Goal: Find specific page/section: Find specific page/section

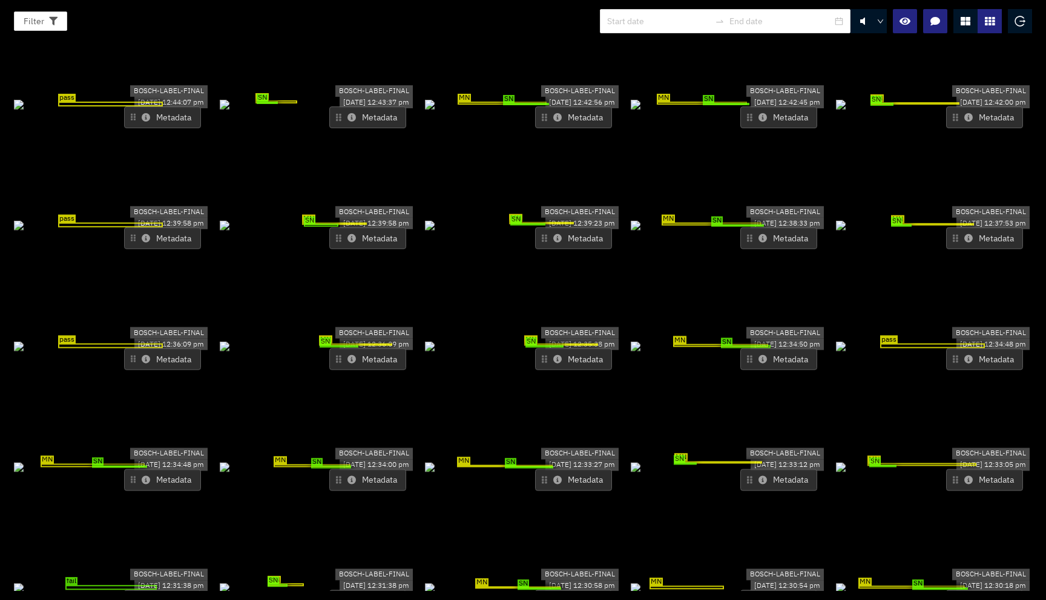
click at [959, 21] on div at bounding box center [965, 21] width 24 height 24
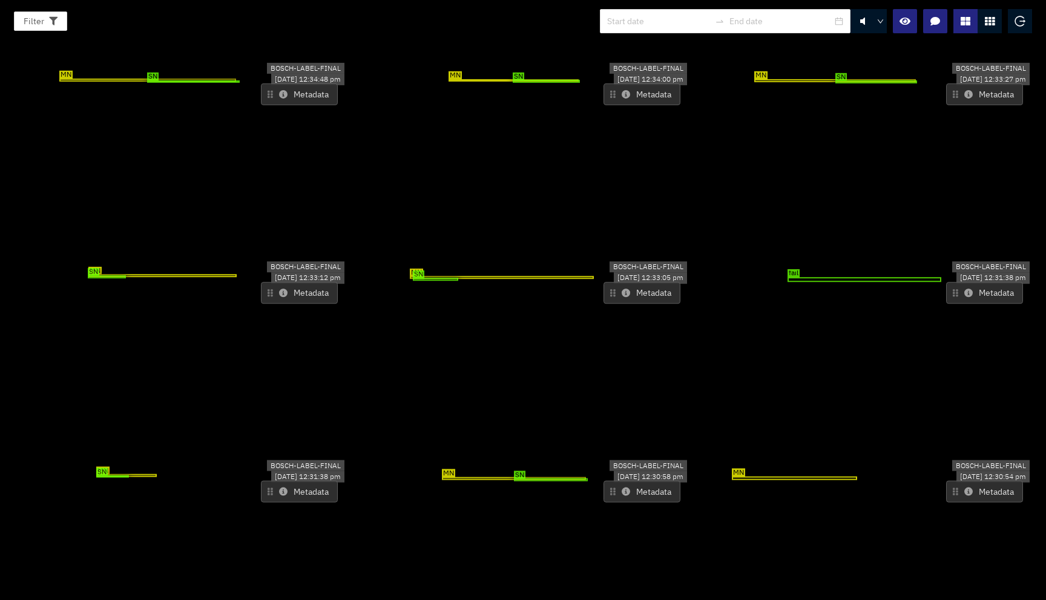
scroll to position [1040, 0]
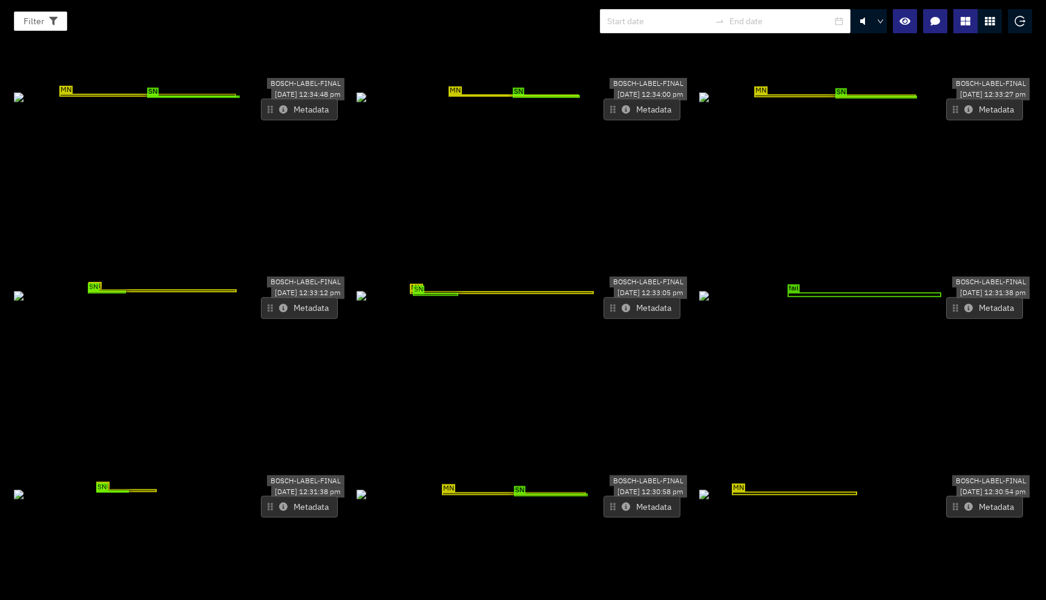
click at [984, 22] on div at bounding box center [989, 21] width 24 height 24
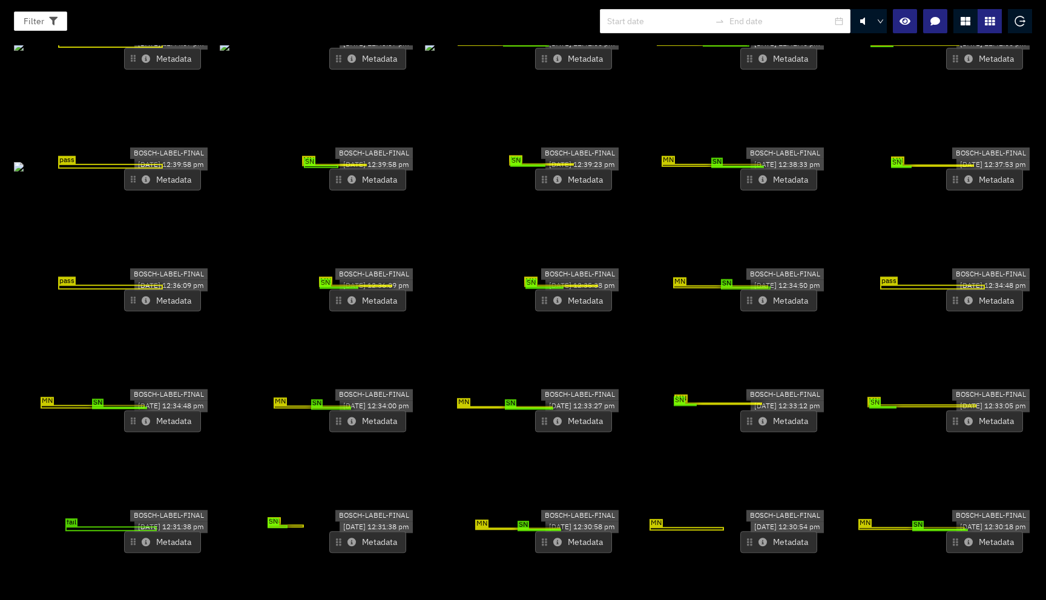
scroll to position [0, 0]
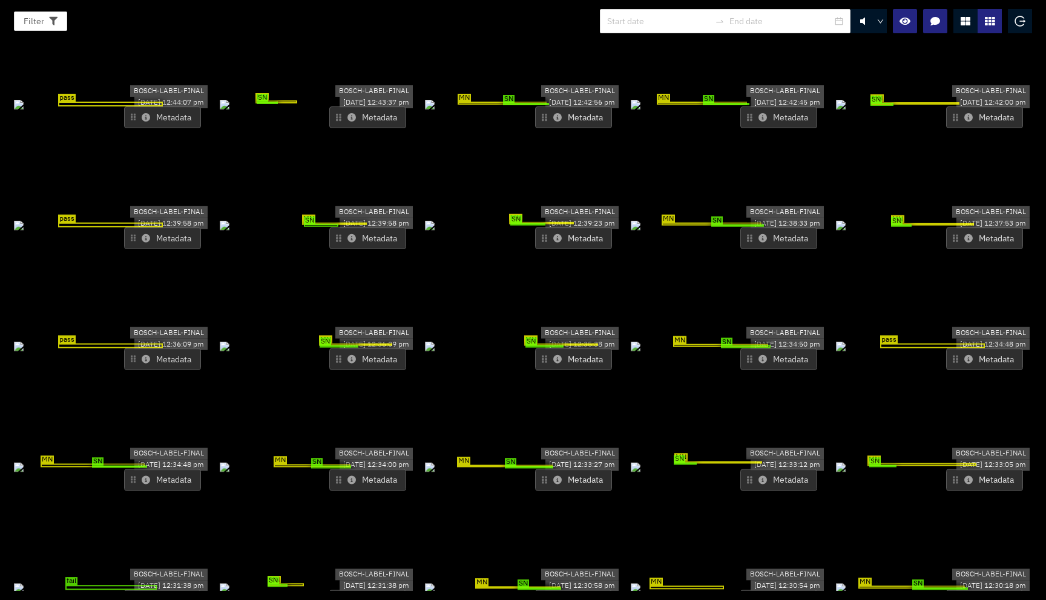
click at [962, 31] on div at bounding box center [965, 21] width 24 height 24
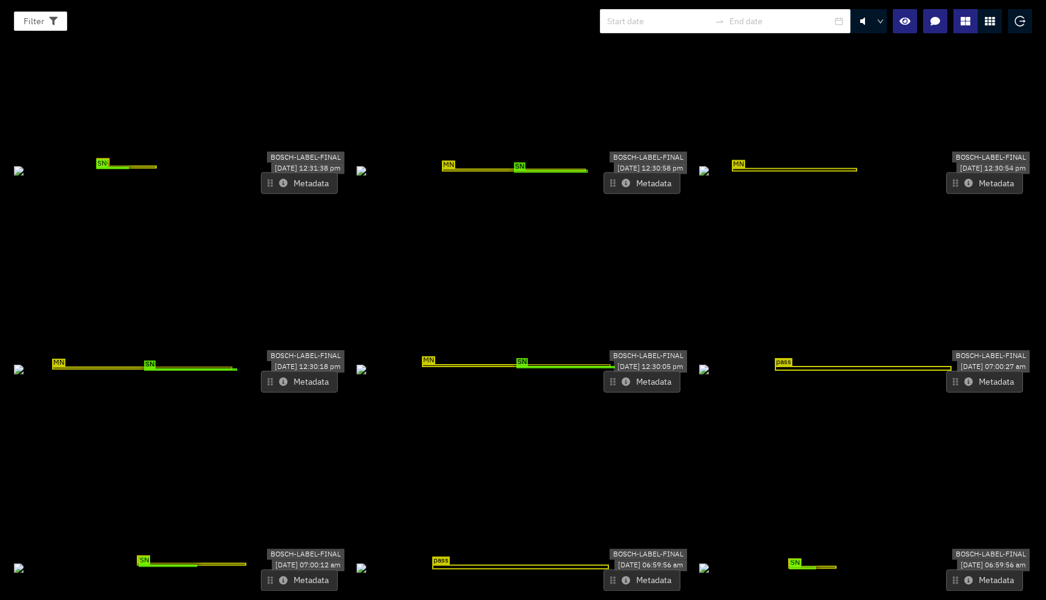
scroll to position [1348, 0]
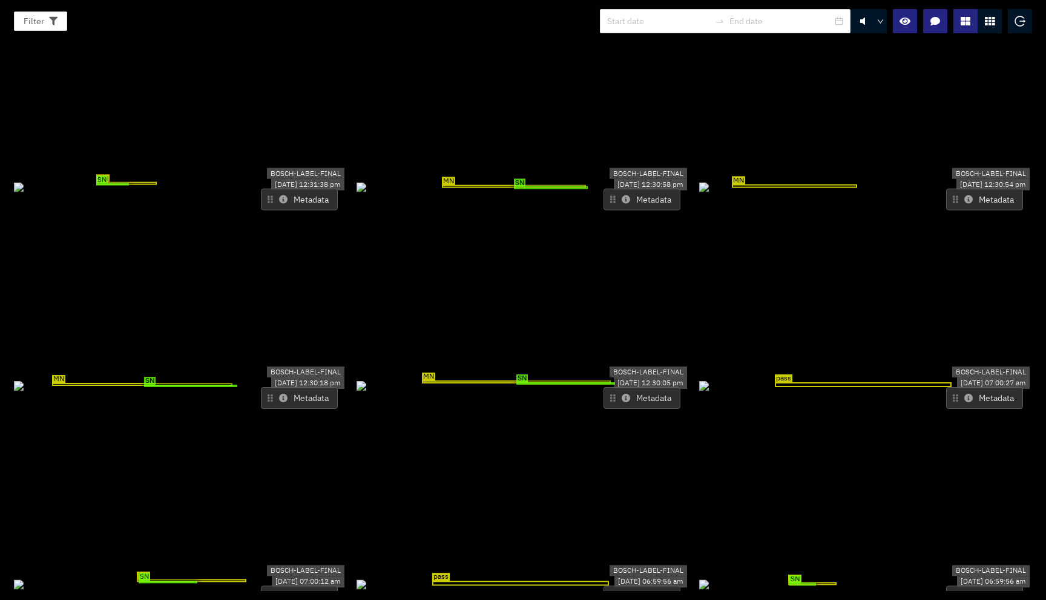
click at [615, 387] on button "Metadata" at bounding box center [641, 398] width 77 height 22
click at [616, 387] on button "Metadata" at bounding box center [641, 398] width 77 height 22
click at [622, 394] on icon at bounding box center [626, 398] width 8 height 8
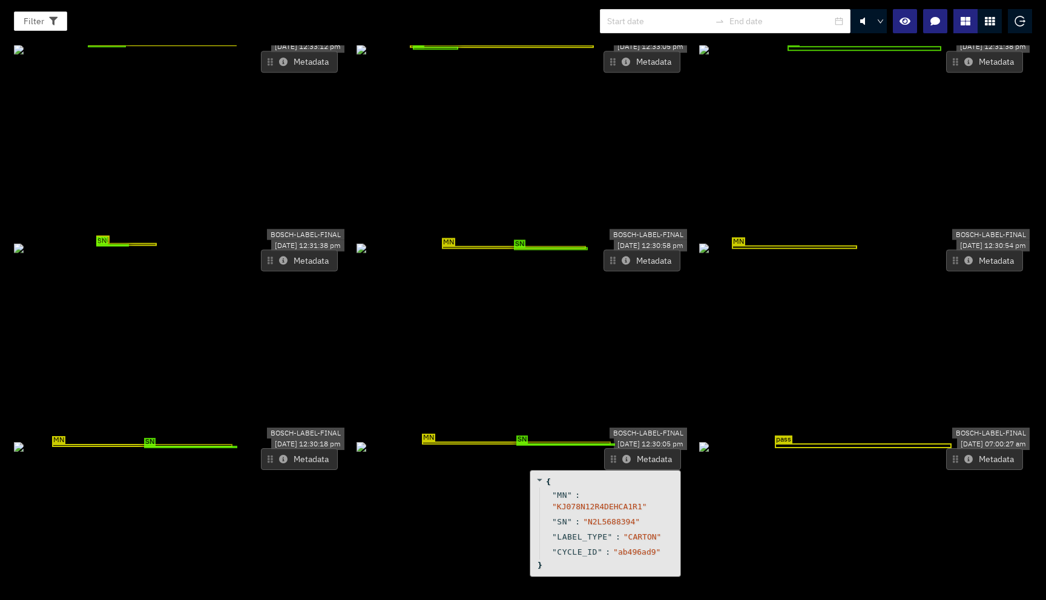
scroll to position [1293, 0]
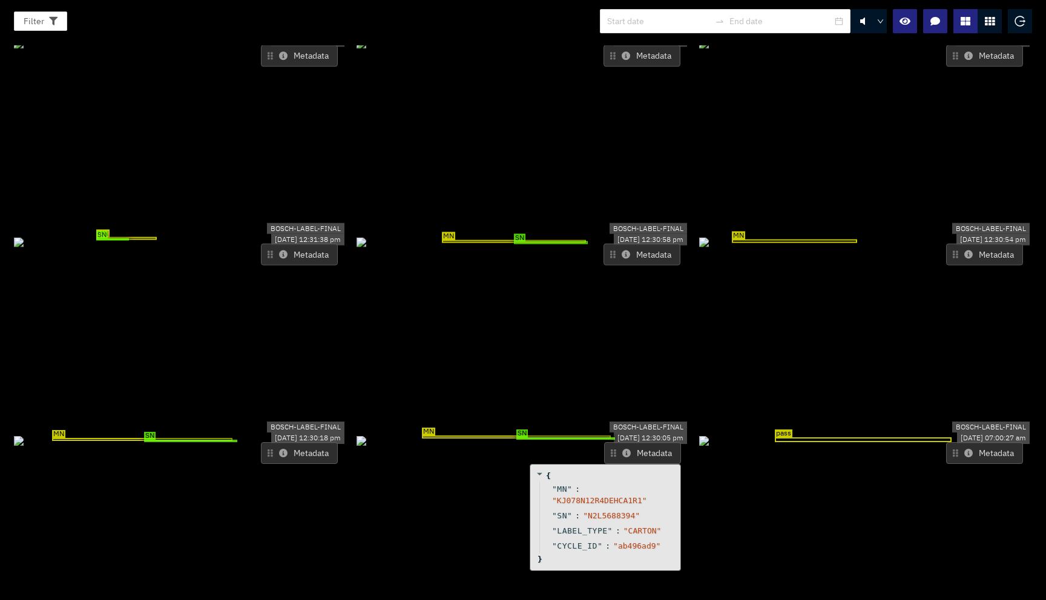
click at [982, 24] on div at bounding box center [989, 21] width 24 height 24
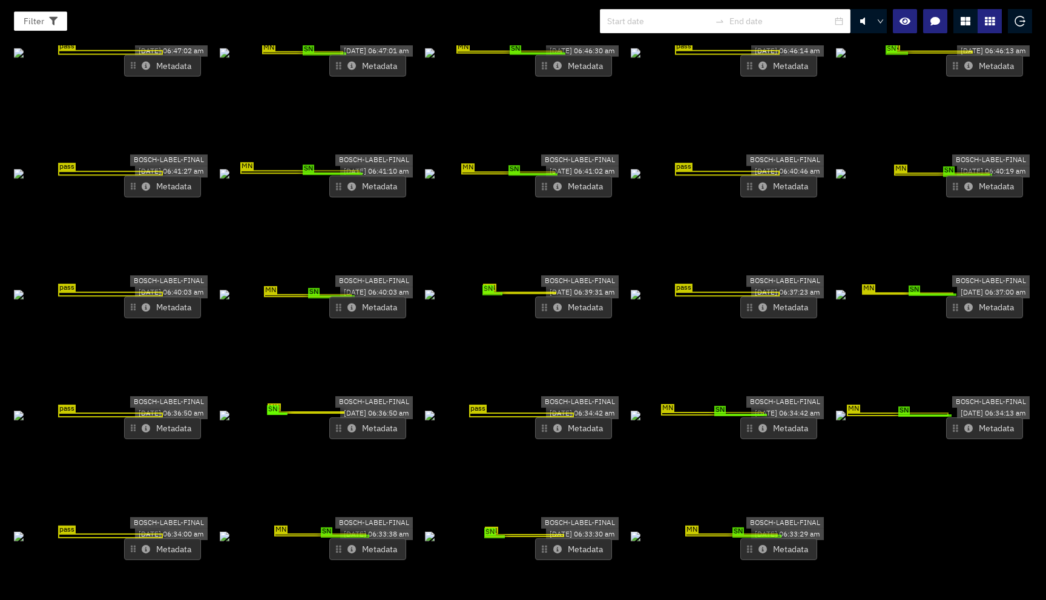
click at [962, 24] on icon at bounding box center [965, 21] width 10 height 10
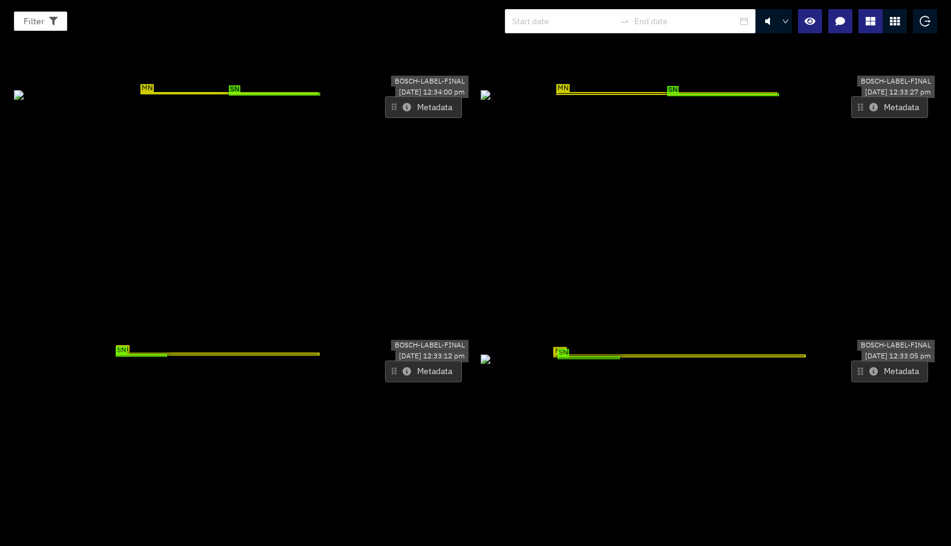
scroll to position [2172, 0]
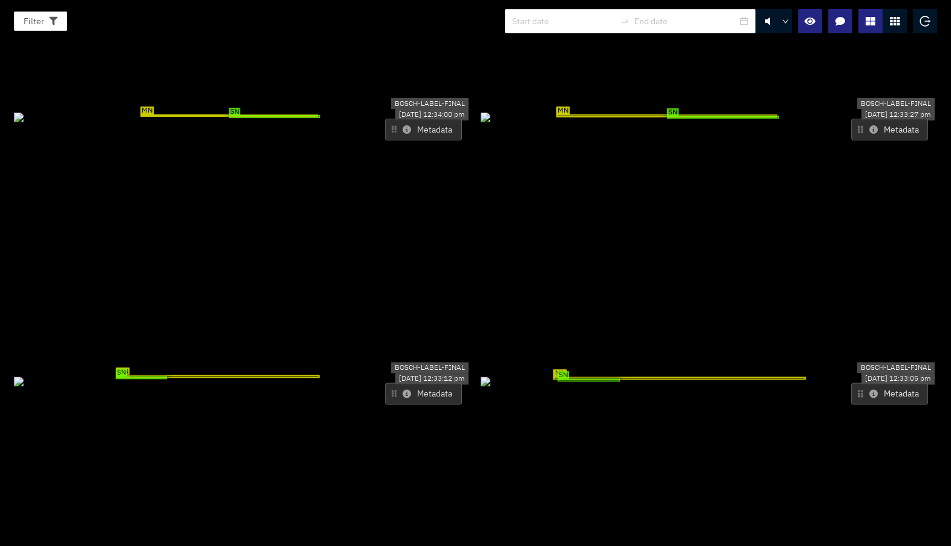
click at [869, 389] on icon at bounding box center [873, 393] width 8 height 8
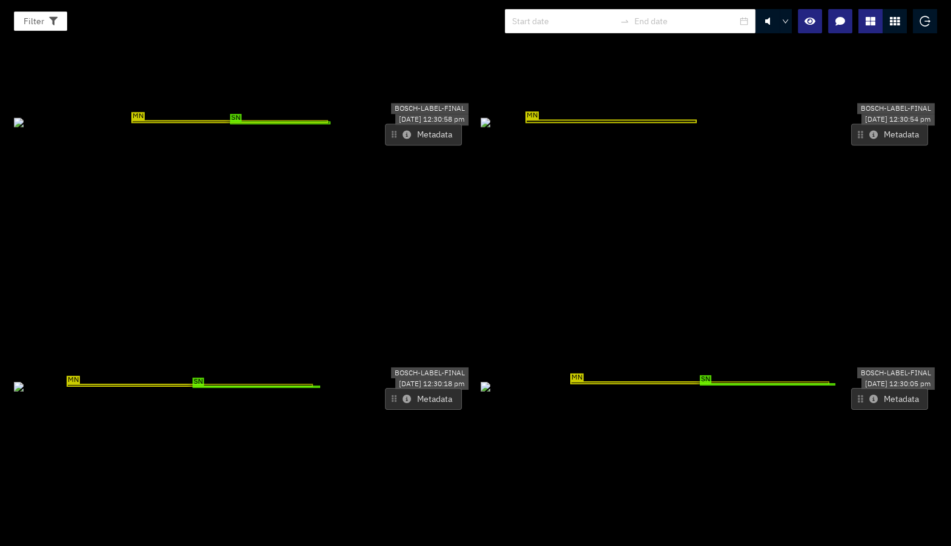
scroll to position [2943, 0]
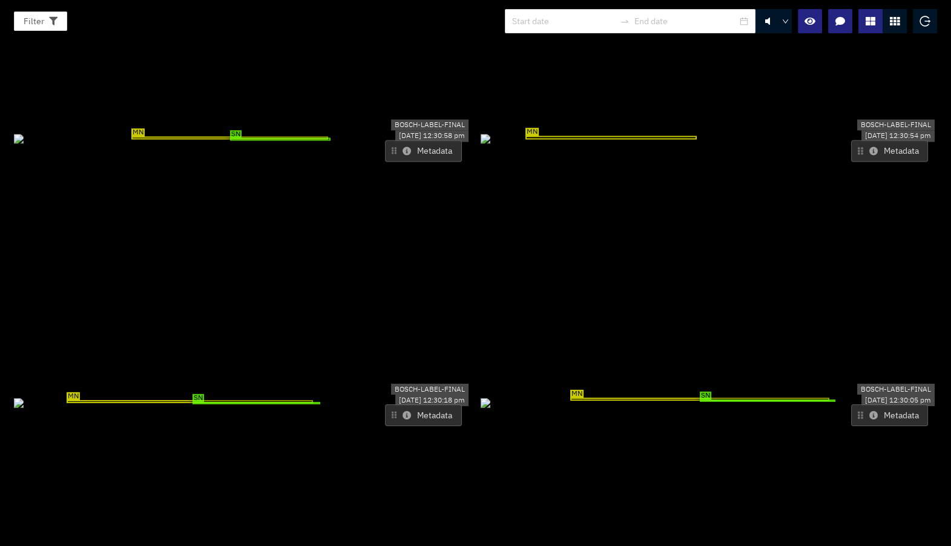
click at [869, 411] on icon at bounding box center [873, 415] width 8 height 8
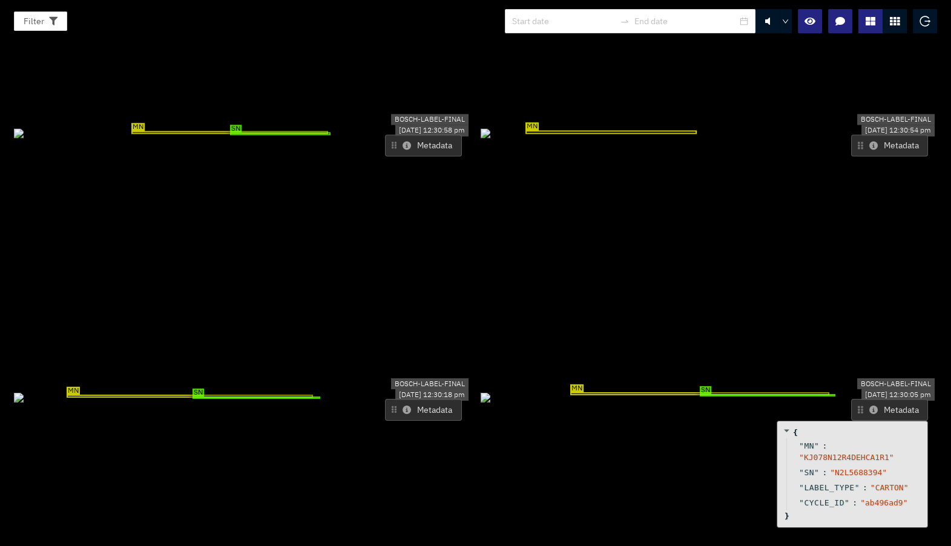
scroll to position [2951, 0]
